Goal: Information Seeking & Learning: Learn about a topic

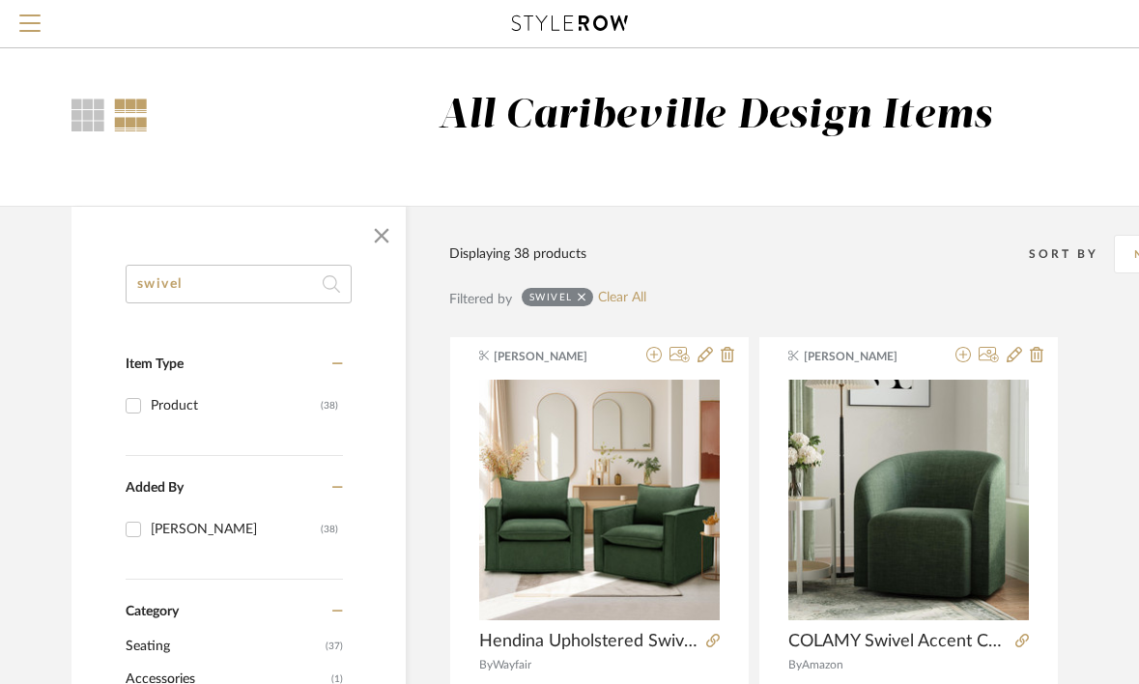
drag, startPoint x: 251, startPoint y: 283, endPoint x: 76, endPoint y: 274, distance: 175.0
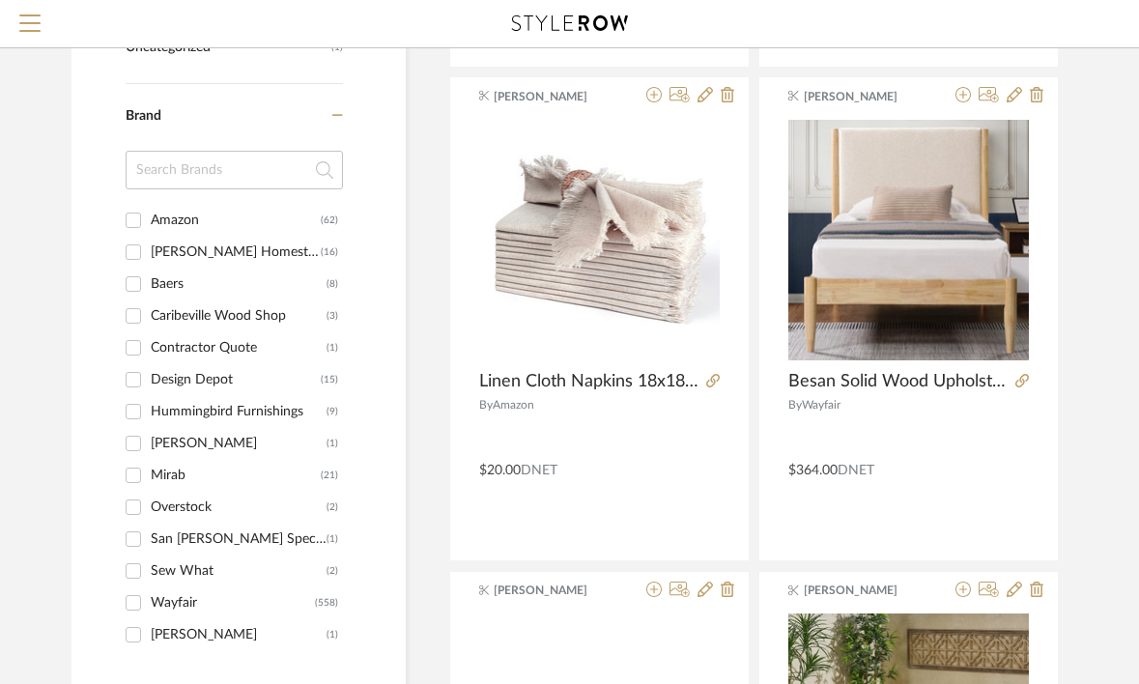
scroll to position [1109, 0]
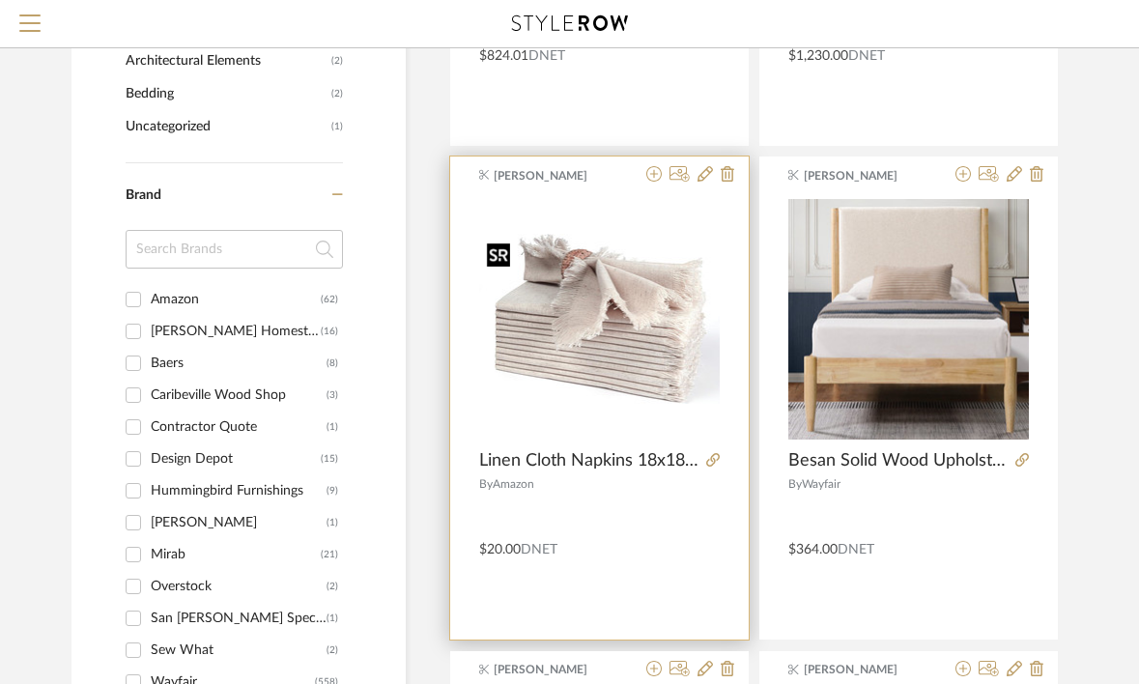
click at [620, 360] on img "0" at bounding box center [599, 318] width 240 height 169
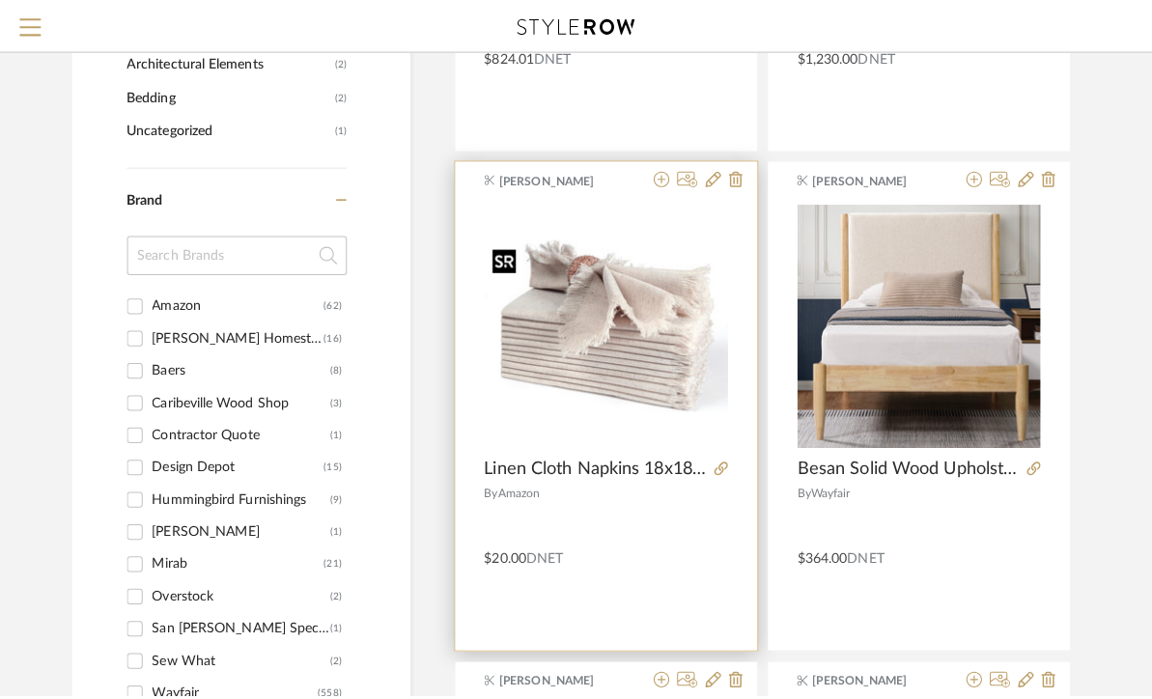
scroll to position [0, 0]
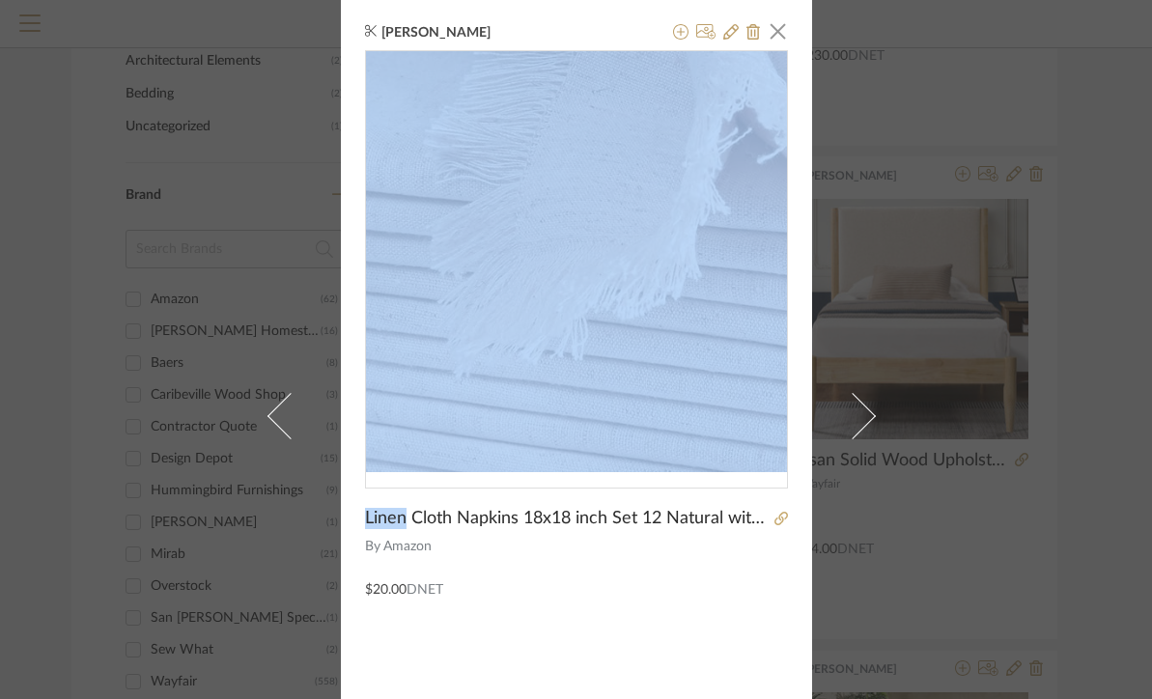
click at [493, 237] on img "0" at bounding box center [576, 261] width 421 height 296
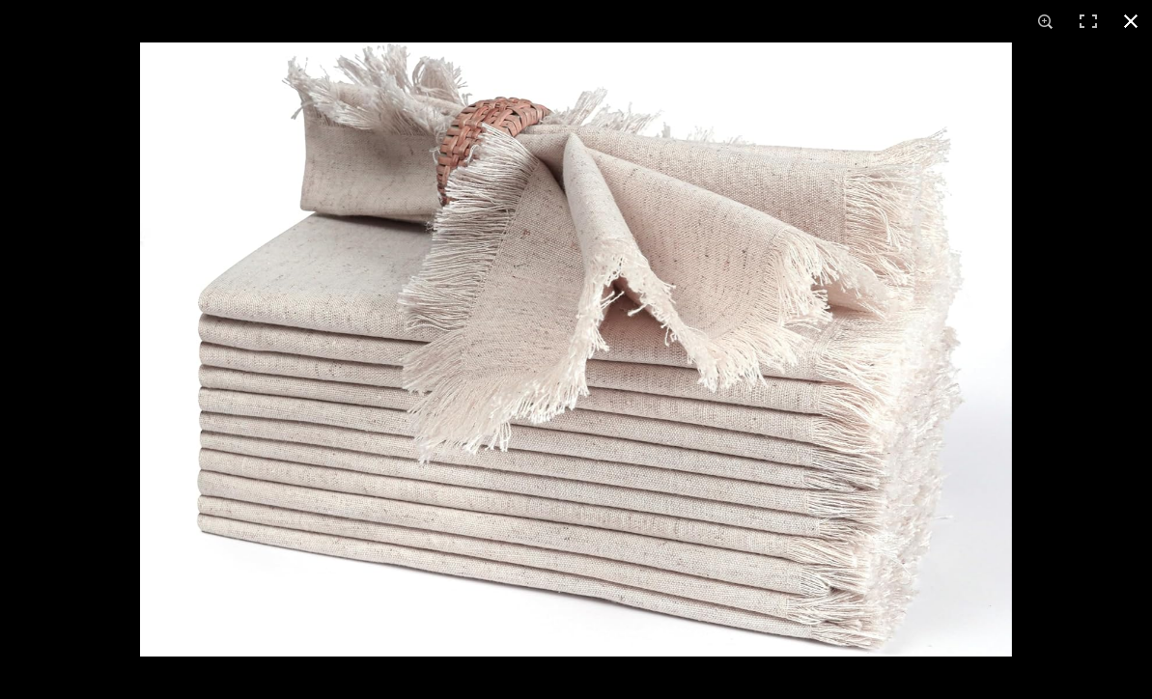
click at [1137, 30] on button at bounding box center [1131, 21] width 42 height 42
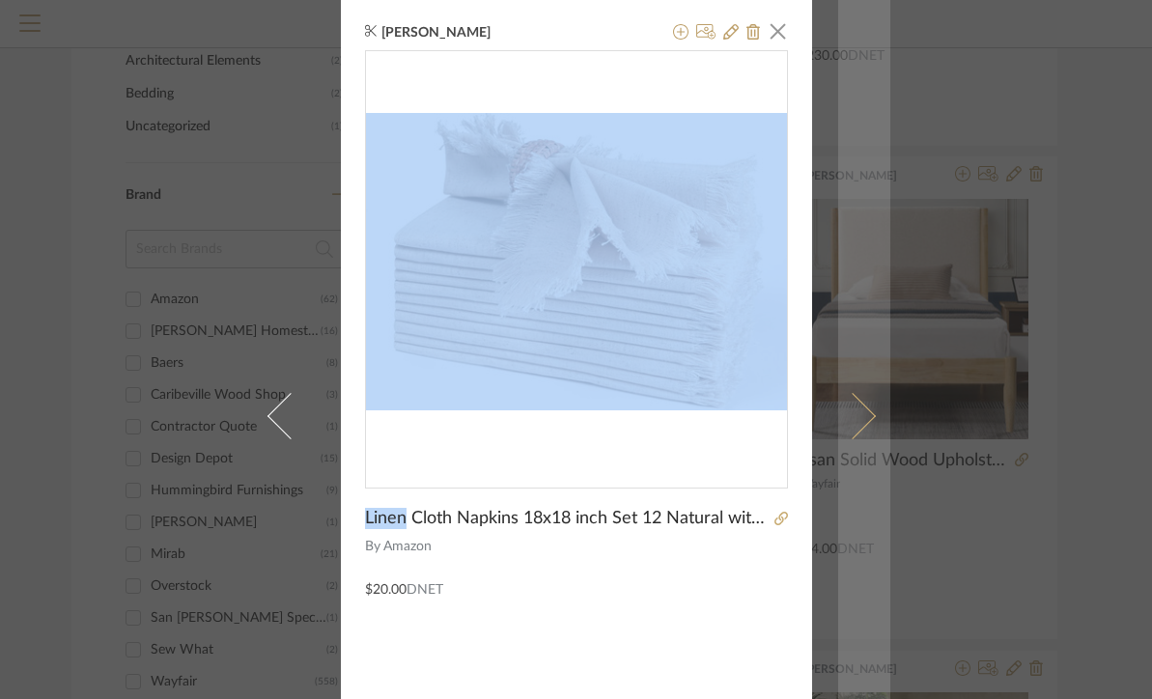
click at [849, 431] on span at bounding box center [852, 415] width 46 height 46
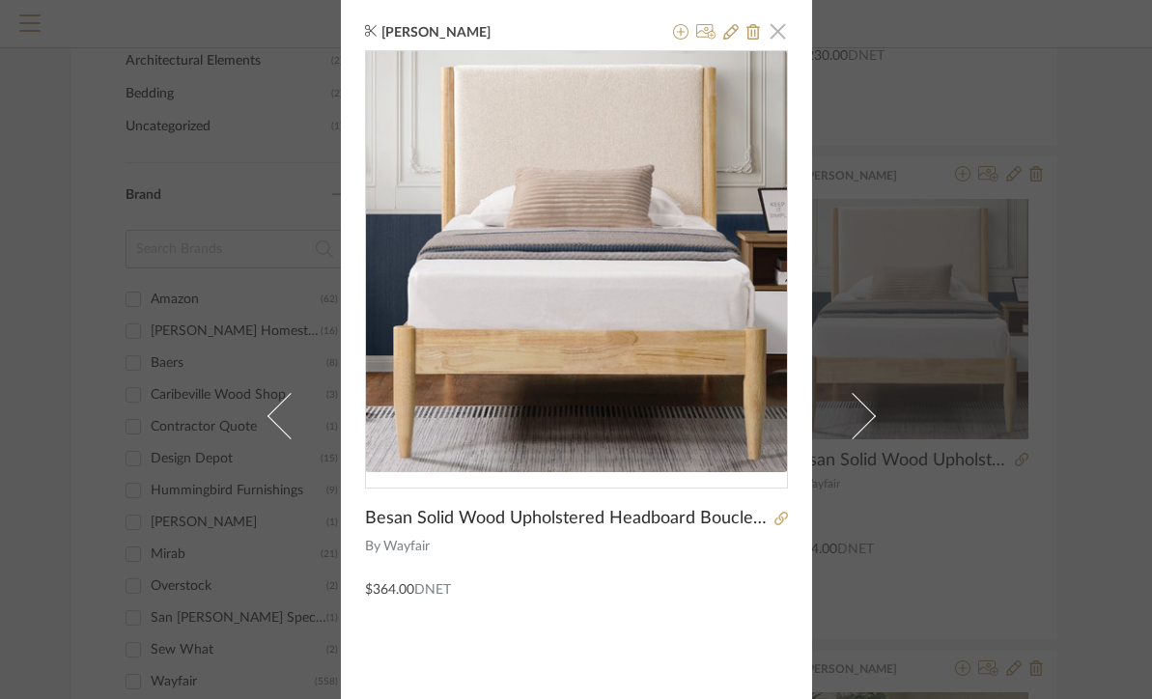
click at [774, 28] on span "button" at bounding box center [778, 31] width 39 height 39
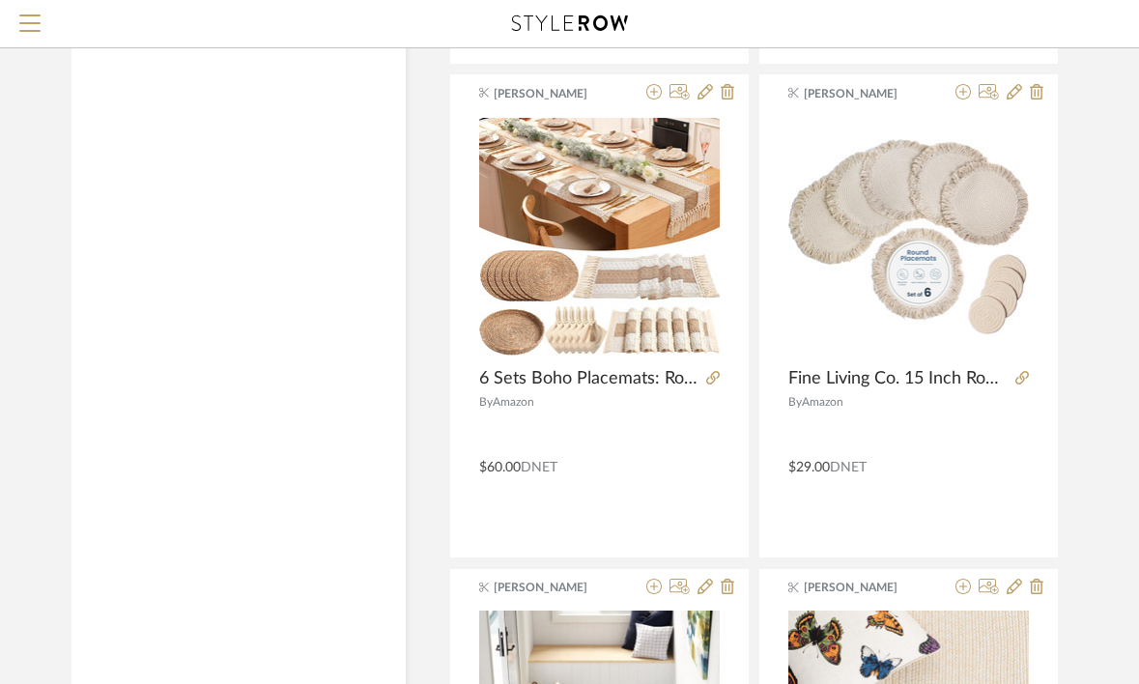
scroll to position [3163, 0]
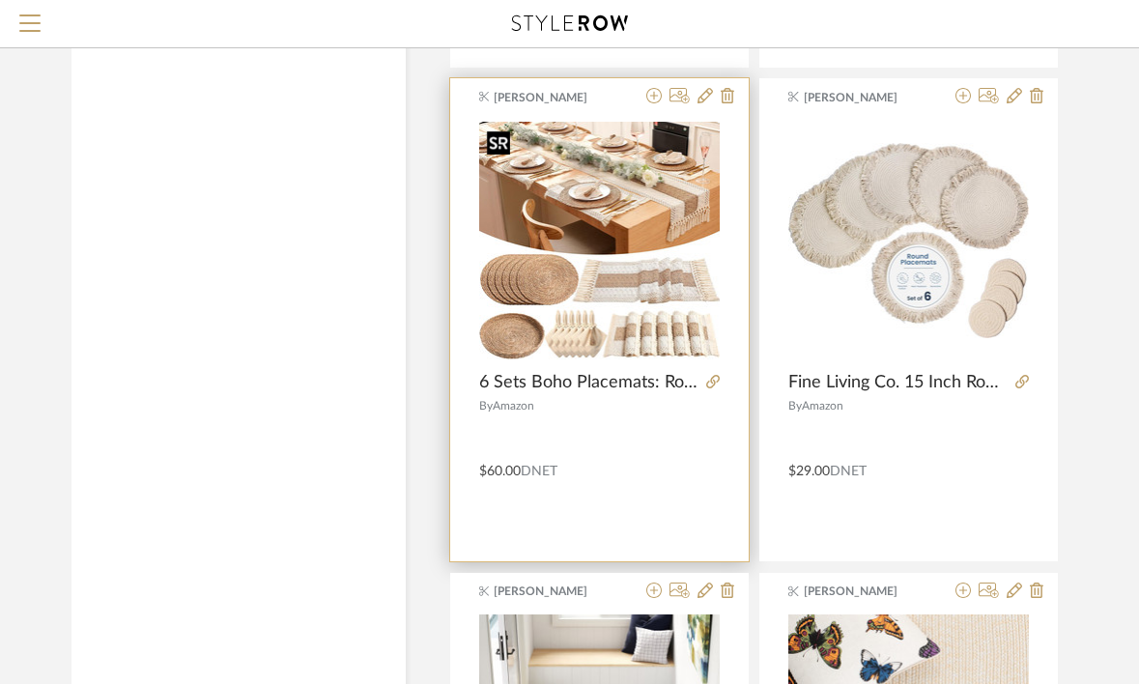
click at [624, 265] on img "0" at bounding box center [599, 240] width 240 height 237
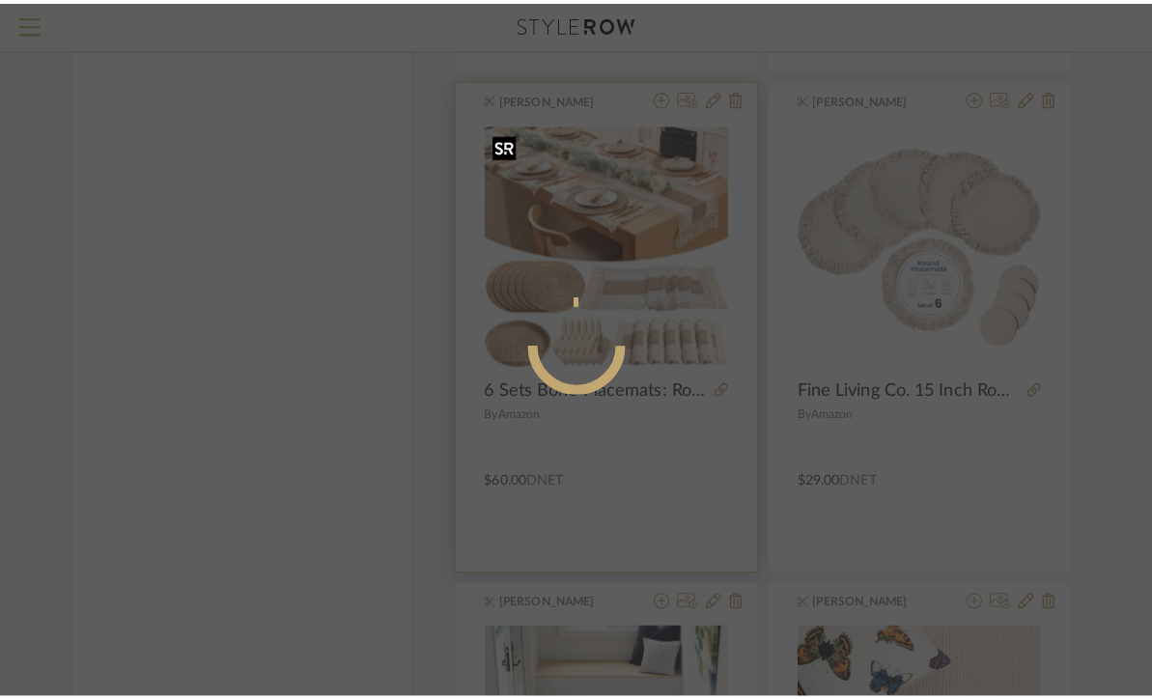
scroll to position [0, 0]
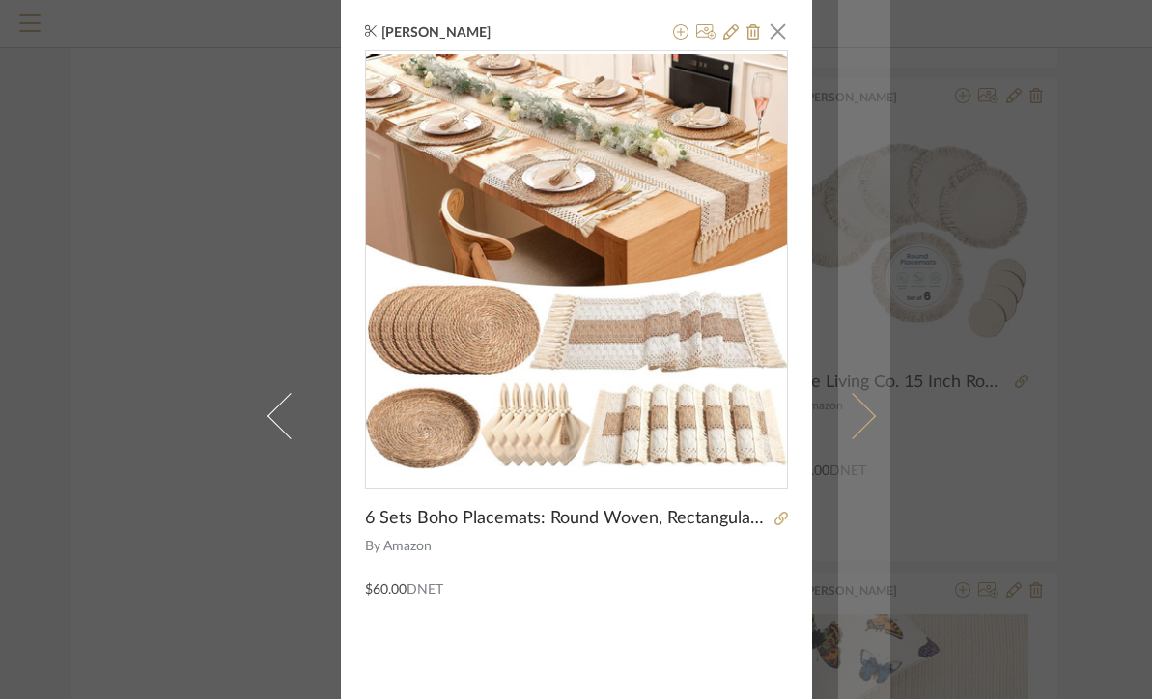
click at [852, 422] on span at bounding box center [852, 415] width 46 height 46
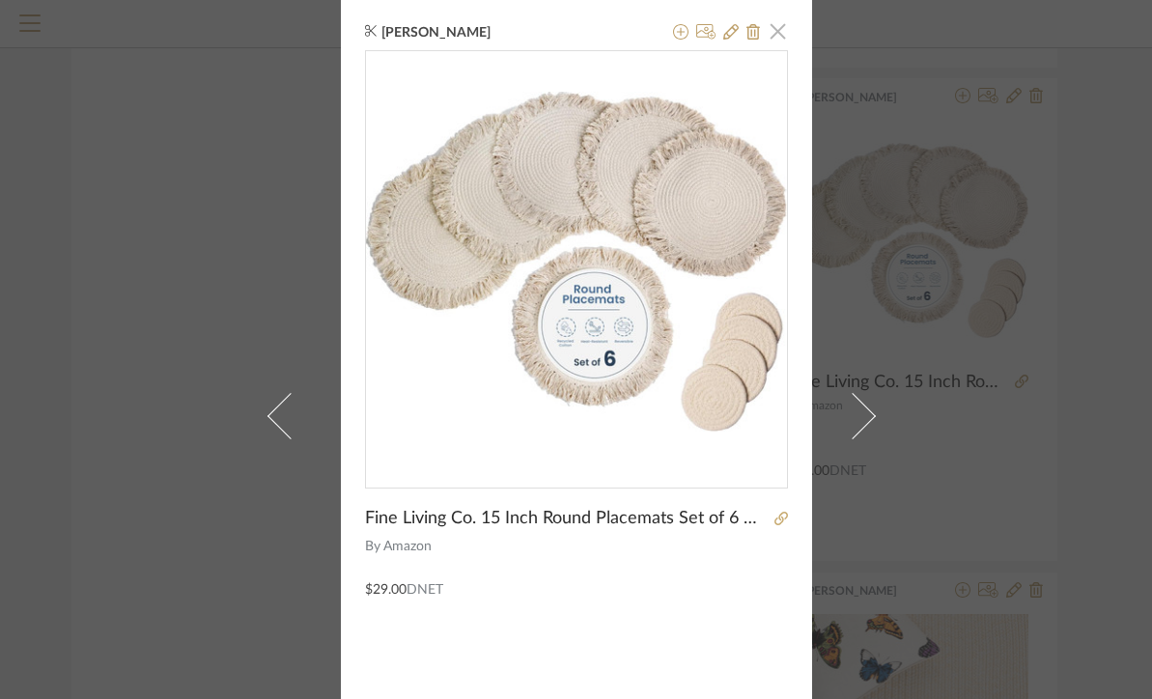
click at [779, 40] on span "button" at bounding box center [778, 31] width 39 height 39
